Goal: Task Accomplishment & Management: Use online tool/utility

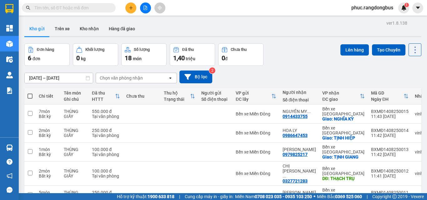
click at [131, 8] on icon "plus" at bounding box center [131, 8] width 4 height 4
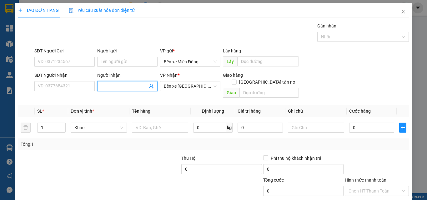
click at [123, 88] on input "Người nhận" at bounding box center [124, 86] width 47 height 7
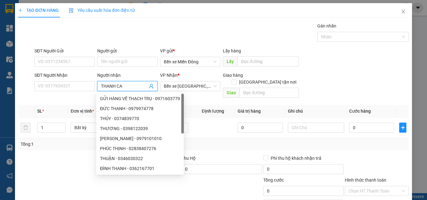
type input "[PERSON_NAME]"
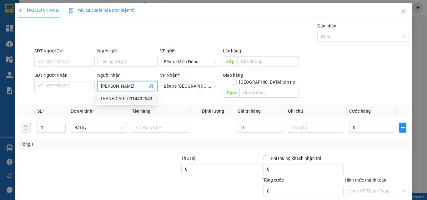
click at [142, 99] on div "THANH CAU - 0914402543" at bounding box center [126, 98] width 52 height 7
type input "0914402543"
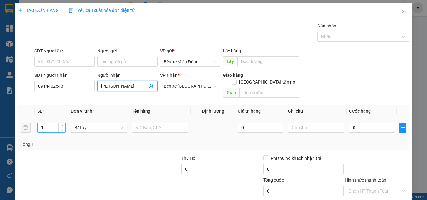
type input "[PERSON_NAME]"
click at [48, 123] on input "1" at bounding box center [52, 127] width 28 height 9
type input "2"
click at [164, 123] on input "text" at bounding box center [160, 128] width 56 height 10
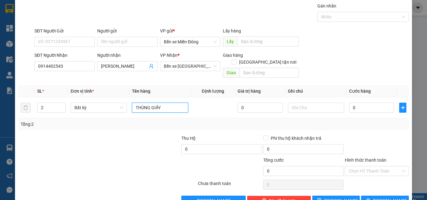
scroll to position [31, 0]
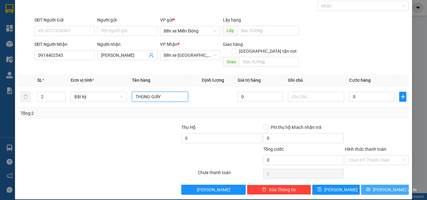
type input "THÙNG GIẤY"
click at [390, 187] on span "[PERSON_NAME] và In" at bounding box center [395, 190] width 44 height 7
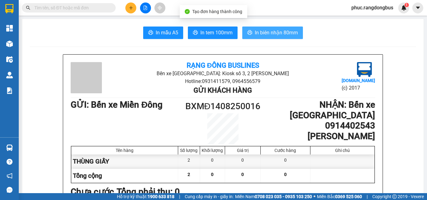
click at [297, 28] on button "In biên nhận 80mm" at bounding box center [272, 33] width 61 height 13
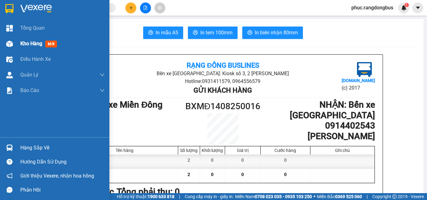
click at [47, 44] on span "mới" at bounding box center [51, 44] width 12 height 7
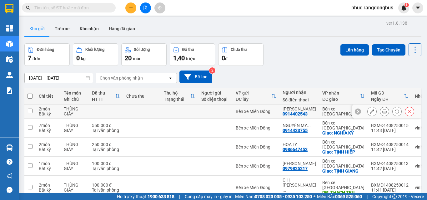
click at [30, 113] on input "checkbox" at bounding box center [30, 111] width 5 height 5
checkbox input "true"
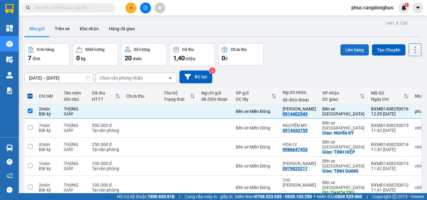
click at [350, 54] on button "Lên hàng" at bounding box center [354, 49] width 28 height 11
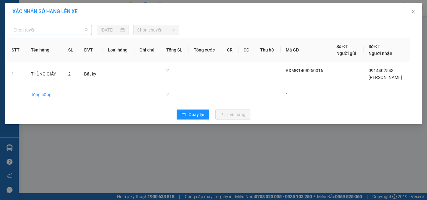
click at [46, 29] on span "Chọn tuyến" at bounding box center [50, 29] width 75 height 9
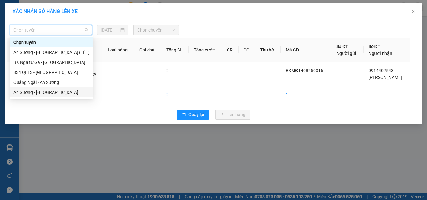
click at [55, 90] on div "An Sương - [GEOGRAPHIC_DATA]" at bounding box center [51, 92] width 76 height 7
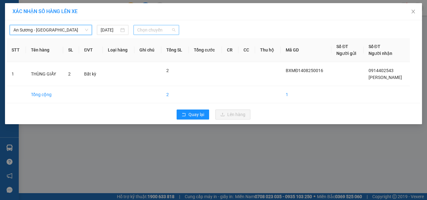
drag, startPoint x: 161, startPoint y: 28, endPoint x: 166, endPoint y: 39, distance: 11.8
click at [159, 28] on span "Chọn chuyến" at bounding box center [156, 29] width 38 height 9
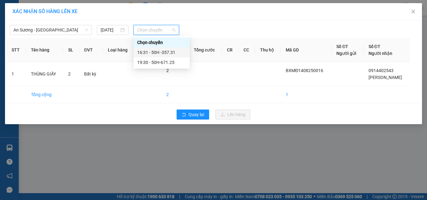
click at [185, 53] on div "16:31 - 50H -357.31" at bounding box center [161, 52] width 49 height 7
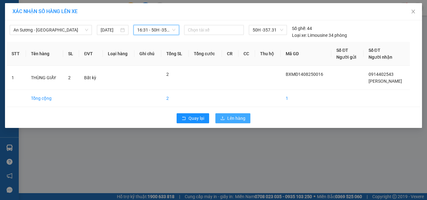
click at [236, 119] on span "Lên hàng" at bounding box center [236, 118] width 18 height 7
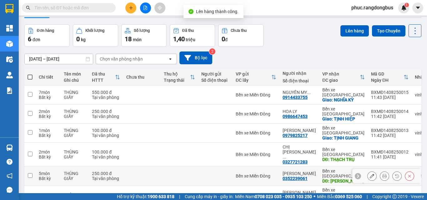
scroll to position [29, 0]
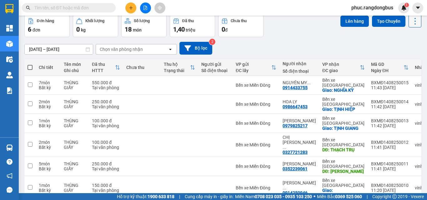
click at [415, 22] on button at bounding box center [415, 21] width 13 height 13
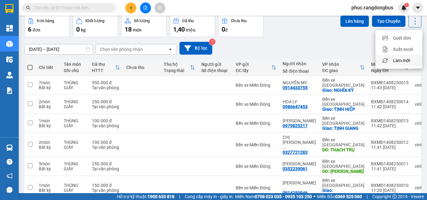
click at [409, 59] on span "Làm mới" at bounding box center [401, 61] width 17 height 6
